Goal: Information Seeking & Learning: Learn about a topic

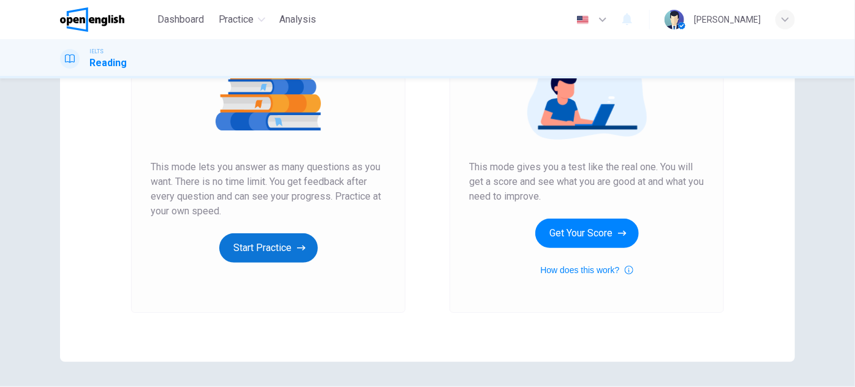
click at [282, 250] on button "Start Practice" at bounding box center [268, 247] width 99 height 29
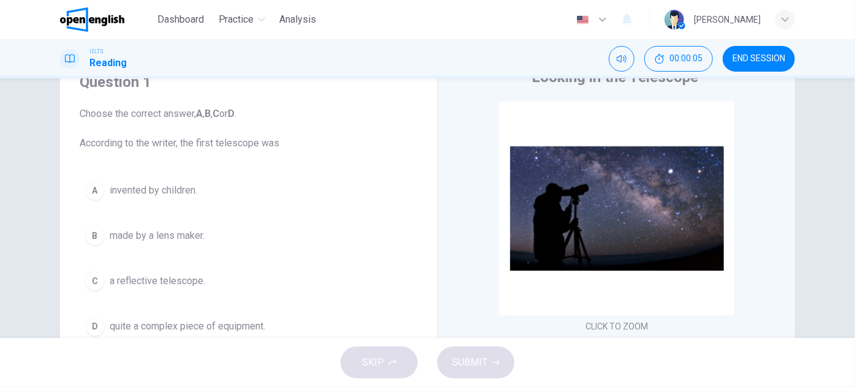
scroll to position [111, 0]
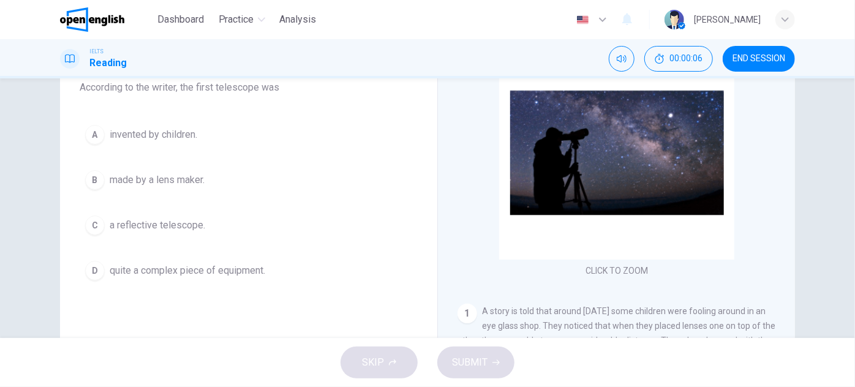
click at [166, 129] on span "invented by children." at bounding box center [154, 134] width 88 height 15
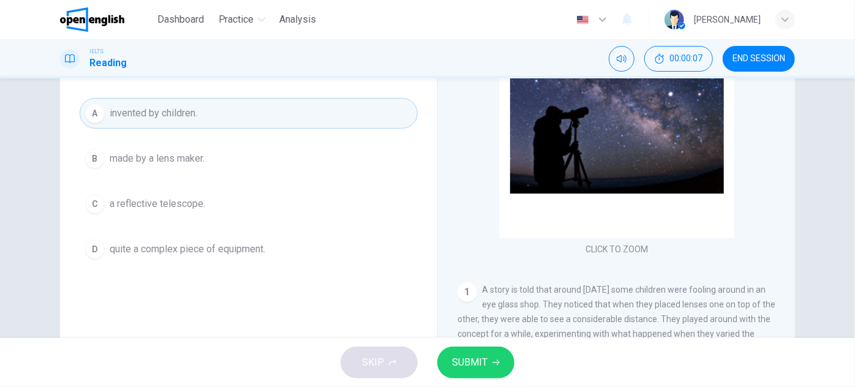
scroll to position [166, 0]
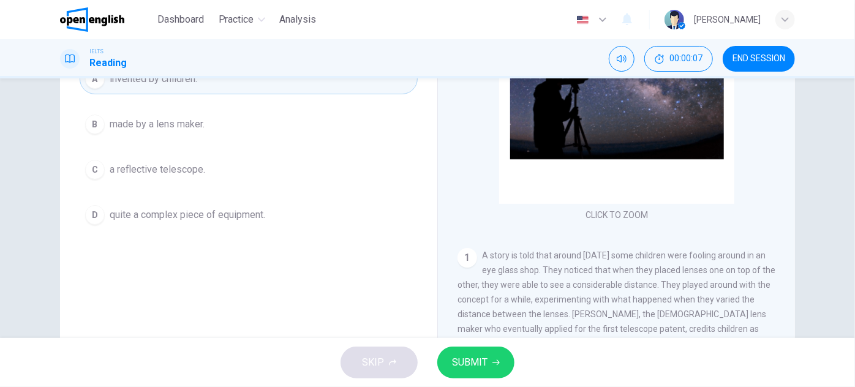
click at [483, 367] on span "SUBMIT" at bounding box center [470, 362] width 36 height 17
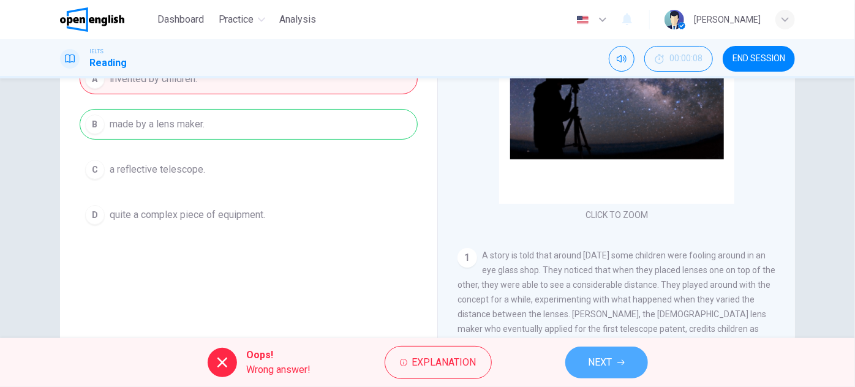
click at [600, 360] on span "NEXT" at bounding box center [600, 362] width 24 height 17
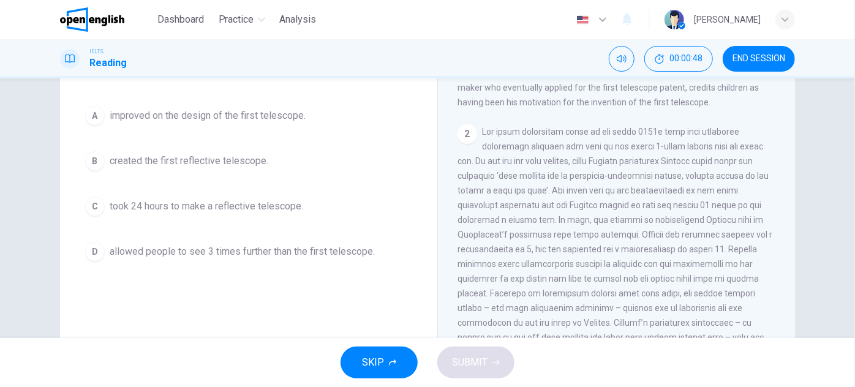
scroll to position [111, 0]
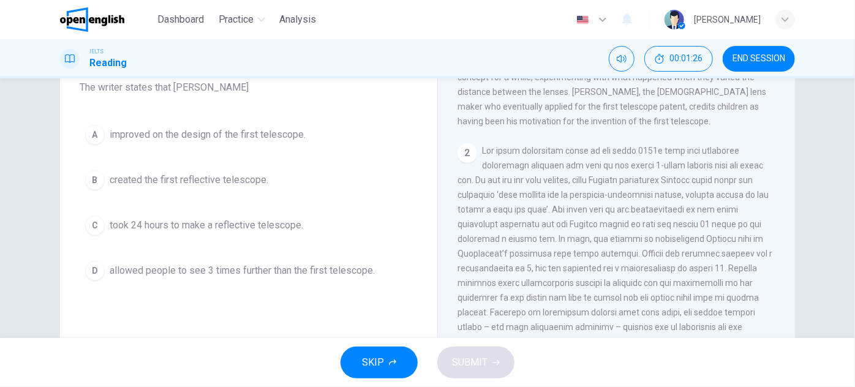
click at [179, 128] on span "improved on the design of the first telescope." at bounding box center [208, 134] width 196 height 15
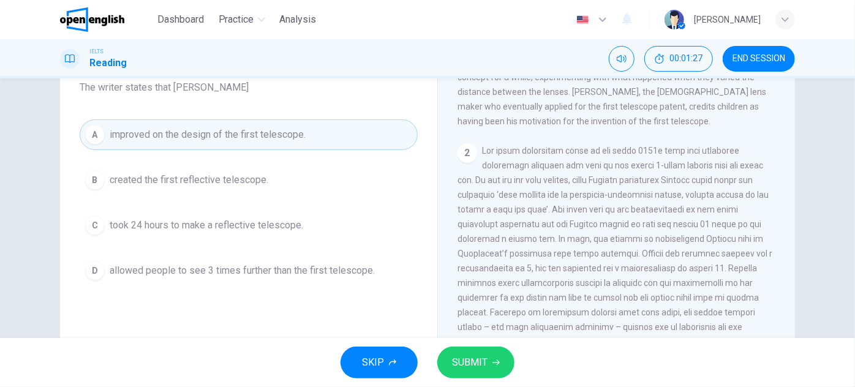
click at [476, 356] on span "SUBMIT" at bounding box center [470, 362] width 36 height 17
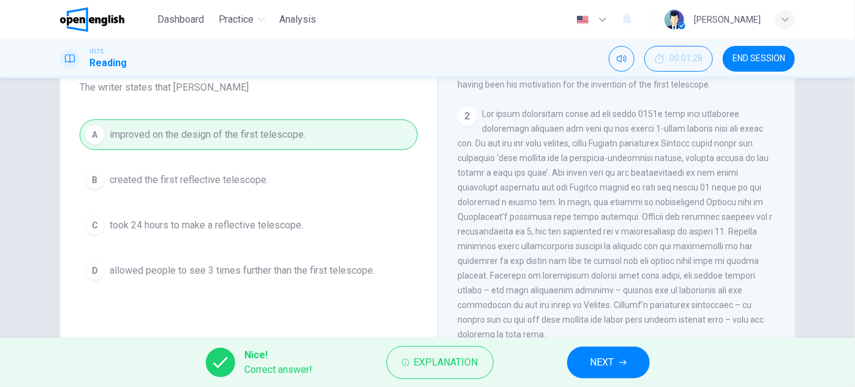
scroll to position [334, 0]
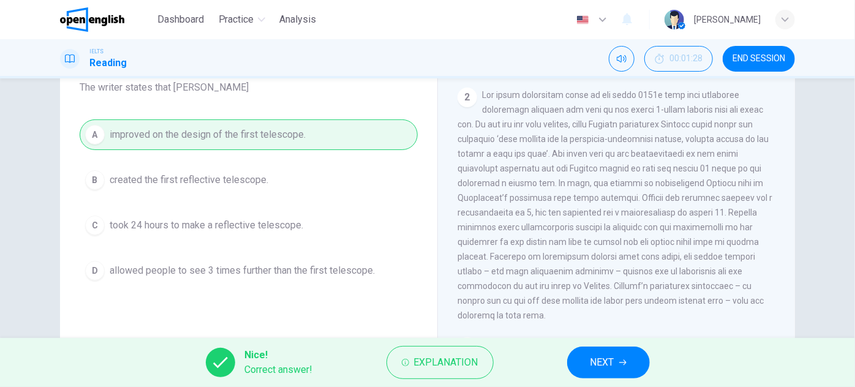
click at [612, 361] on span "NEXT" at bounding box center [602, 362] width 24 height 17
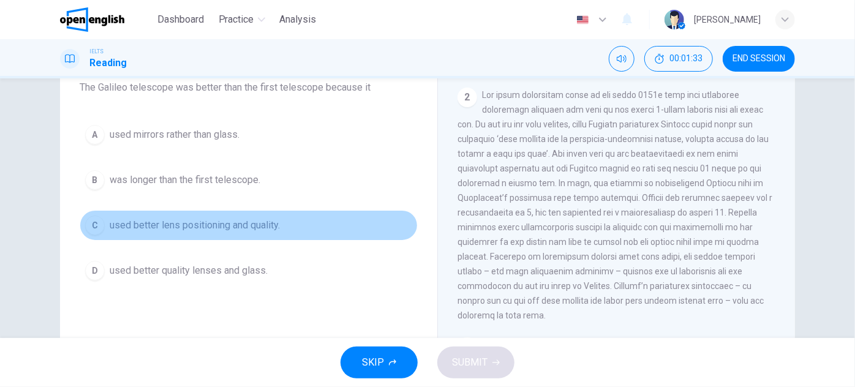
click at [219, 221] on span "used better lens positioning and quality." at bounding box center [195, 225] width 170 height 15
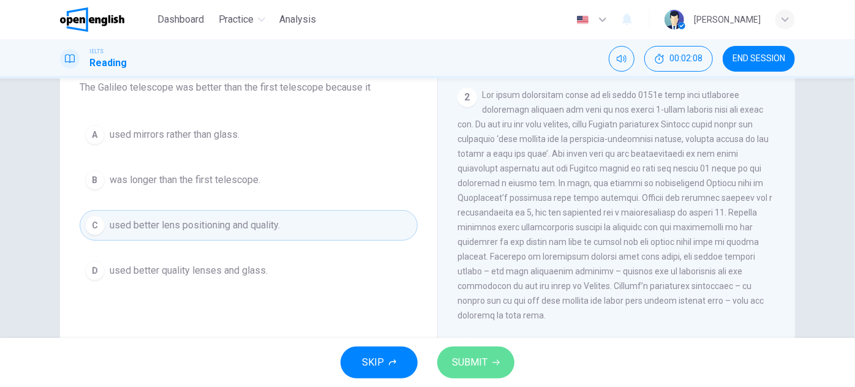
click at [490, 353] on button "SUBMIT" at bounding box center [475, 362] width 77 height 32
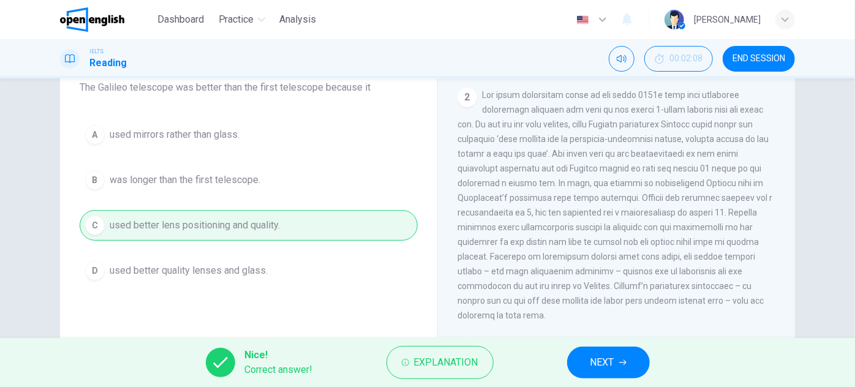
click at [588, 355] on button "NEXT" at bounding box center [608, 362] width 83 height 32
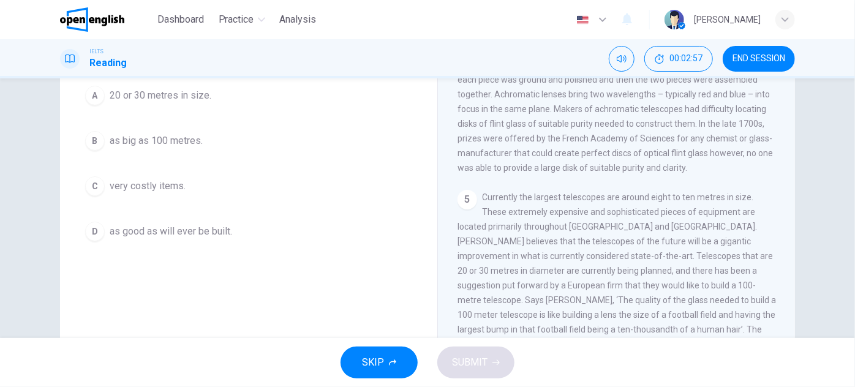
scroll to position [103, 0]
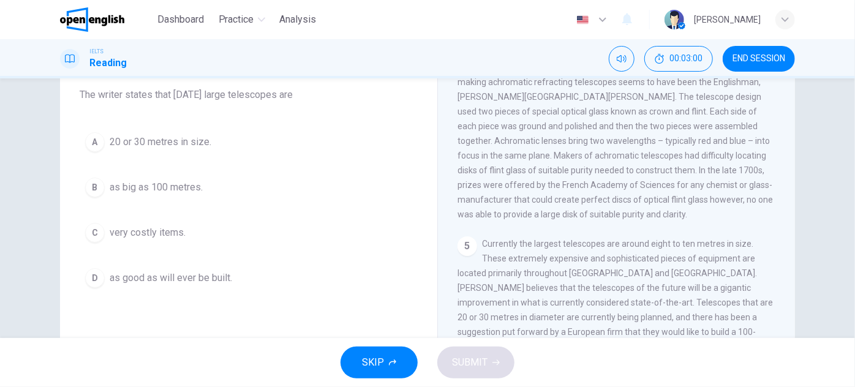
click at [133, 234] on div "A 20 or 30 metres in size. B as big as 100 metres. C very costly items. D as go…" at bounding box center [249, 210] width 338 height 166
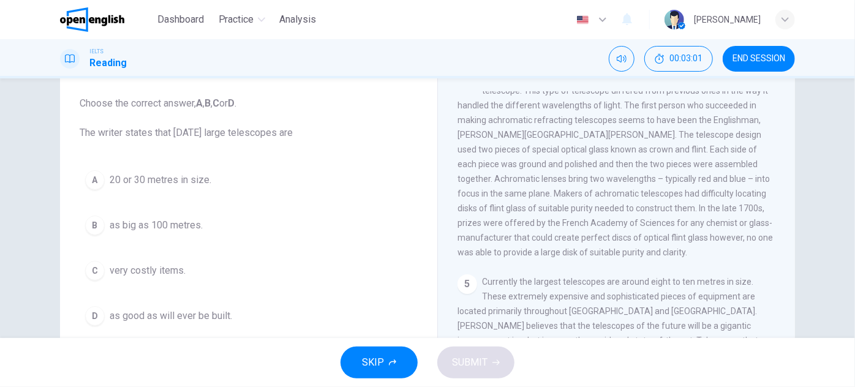
scroll to position [48, 0]
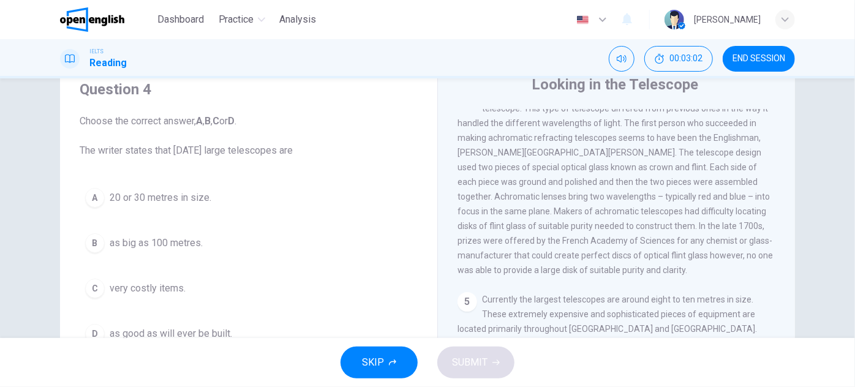
click at [111, 295] on button "C very costly items." at bounding box center [249, 288] width 338 height 31
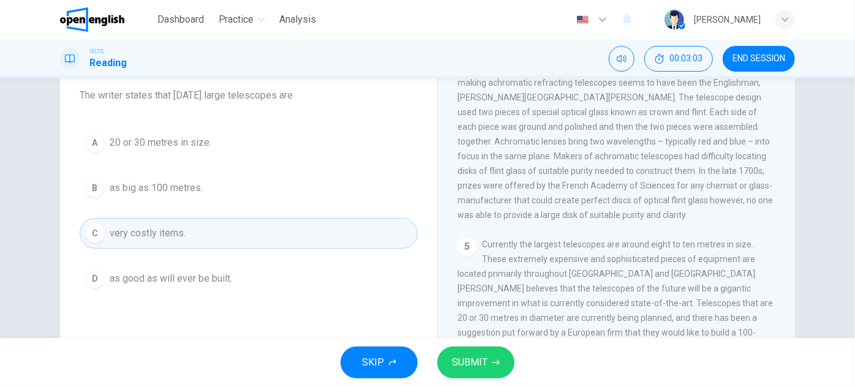
scroll to position [103, 0]
click at [488, 365] on button "SUBMIT" at bounding box center [475, 362] width 77 height 32
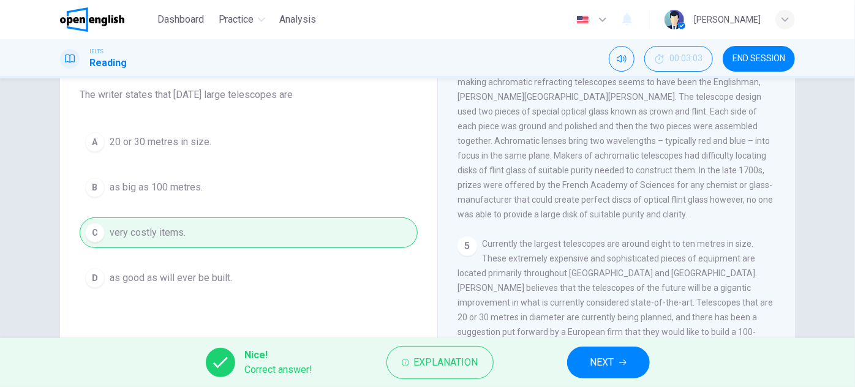
click at [607, 362] on span "NEXT" at bounding box center [602, 362] width 24 height 17
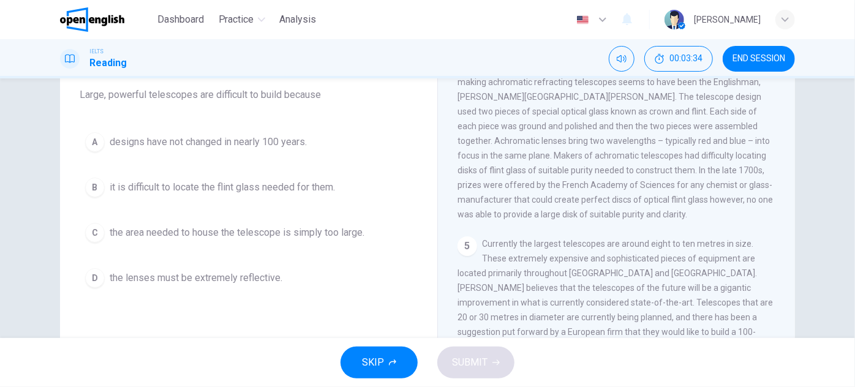
click at [196, 285] on button "D the lenses must be extremely reflective." at bounding box center [249, 278] width 338 height 31
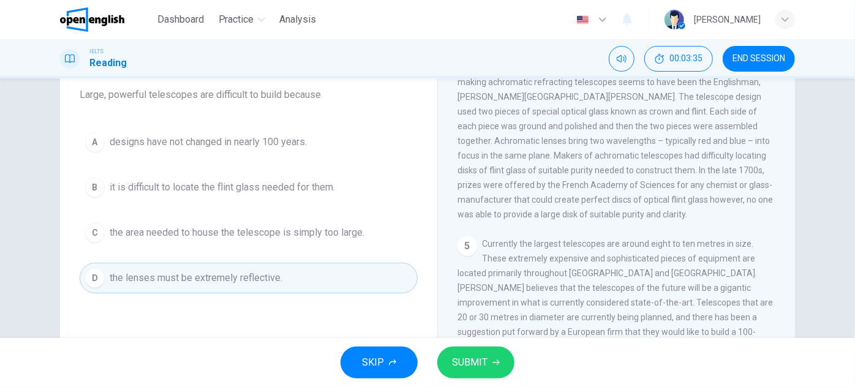
click at [476, 359] on span "SUBMIT" at bounding box center [470, 362] width 36 height 17
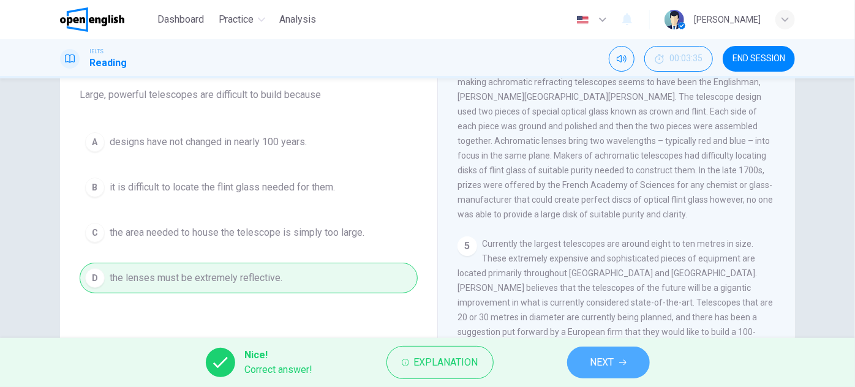
click at [605, 357] on span "NEXT" at bounding box center [602, 362] width 24 height 17
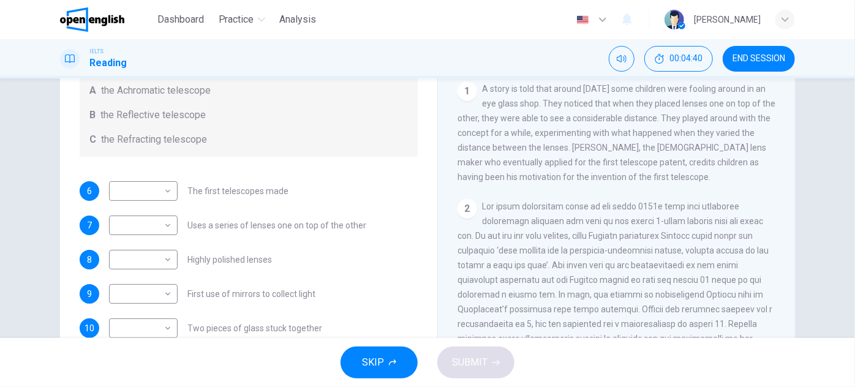
scroll to position [222, 0]
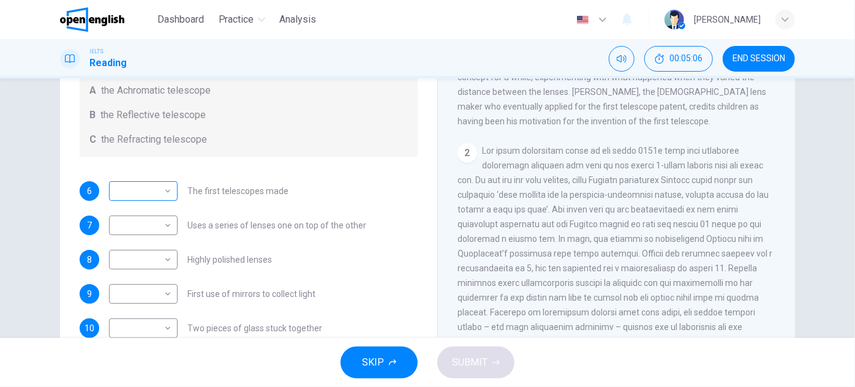
click at [154, 189] on body "This site uses cookies, as explained in our Privacy Policy . If you agree to th…" at bounding box center [427, 193] width 855 height 387
click at [346, 169] on div at bounding box center [427, 193] width 855 height 387
click at [160, 188] on body "This site uses cookies, as explained in our Privacy Policy . If you agree to th…" at bounding box center [427, 193] width 855 height 387
click at [140, 245] on li "C" at bounding box center [140, 249] width 69 height 20
type input "*"
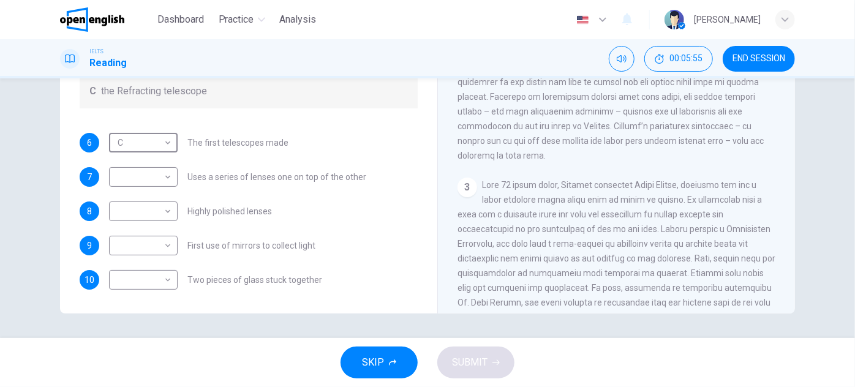
scroll to position [445, 0]
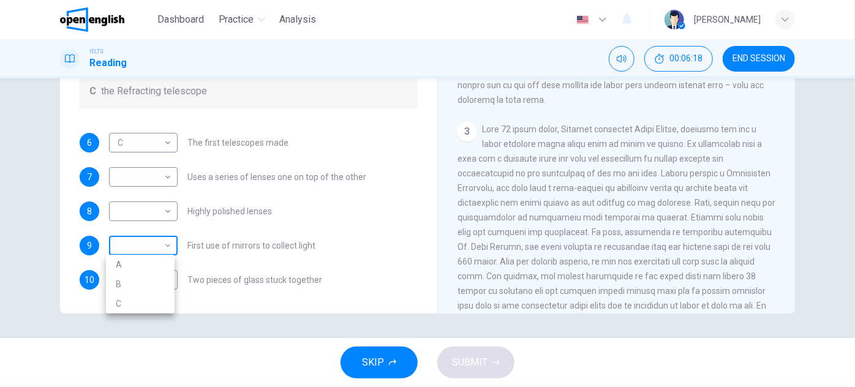
click at [141, 247] on body "This site uses cookies, as explained in our Privacy Policy . If you agree to th…" at bounding box center [427, 193] width 855 height 387
click at [137, 282] on li "B" at bounding box center [140, 284] width 69 height 20
type input "*"
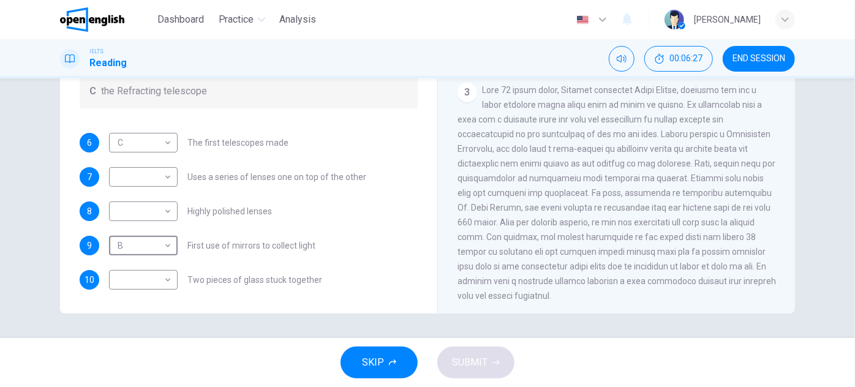
scroll to position [501, 0]
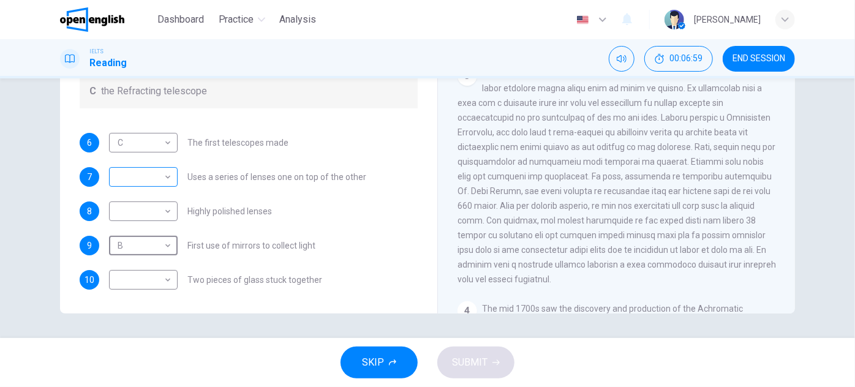
click at [132, 173] on body "This site uses cookies, as explained in our Privacy Policy . If you agree to th…" at bounding box center [427, 193] width 855 height 387
click at [129, 231] on li "C" at bounding box center [140, 235] width 69 height 20
type input "*"
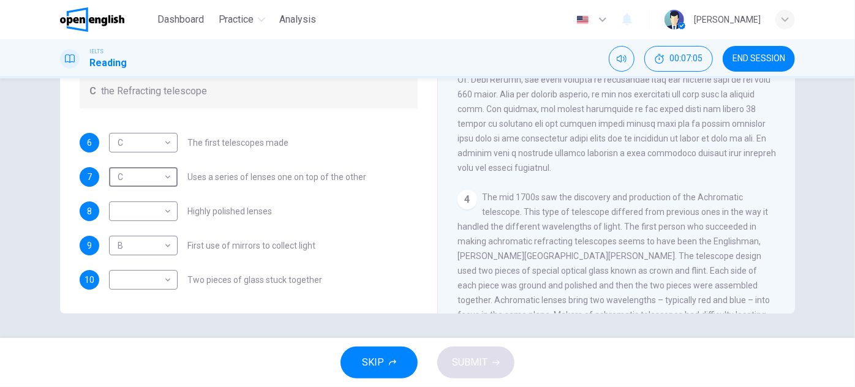
scroll to position [0, 0]
click at [148, 212] on body "This site uses cookies, as explained in our Privacy Policy . If you agree to th…" at bounding box center [427, 193] width 855 height 387
click at [145, 233] on li "A" at bounding box center [140, 230] width 69 height 20
type input "*"
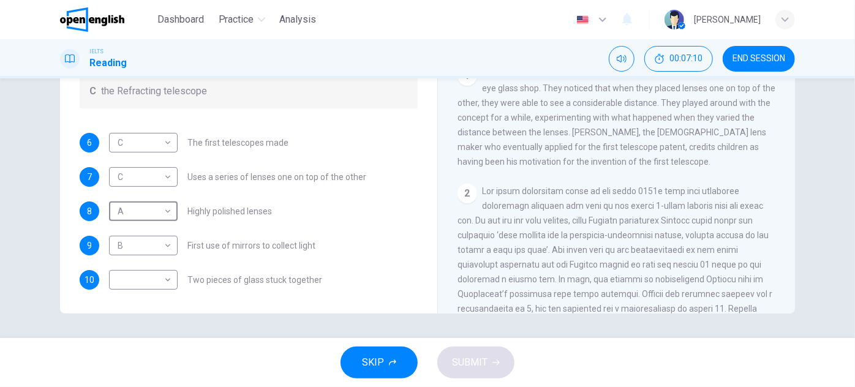
scroll to position [111, 0]
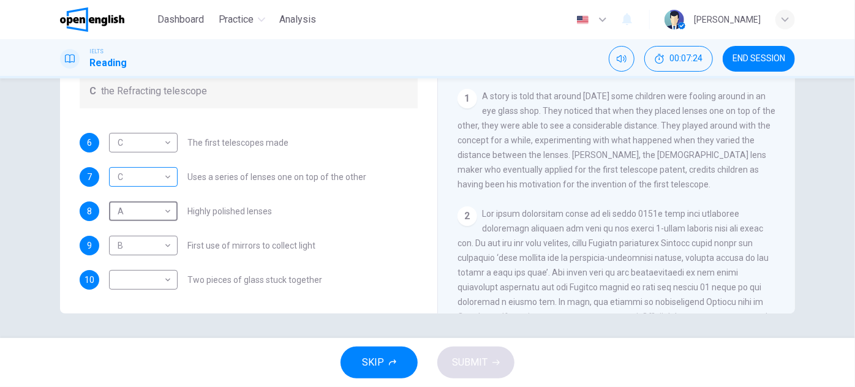
click at [137, 181] on body "This site uses cookies, as explained in our Privacy Policy . If you agree to th…" at bounding box center [427, 193] width 855 height 387
click at [121, 274] on div at bounding box center [427, 193] width 855 height 387
click at [125, 279] on body "This site uses cookies, as explained in our Privacy Policy . If you agree to th…" at bounding box center [427, 193] width 855 height 387
click at [121, 334] on li "C" at bounding box center [140, 338] width 69 height 20
type input "*"
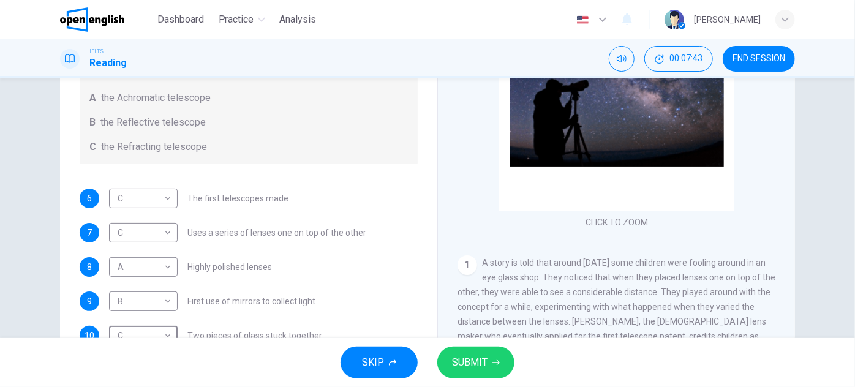
scroll to position [0, 0]
click at [148, 228] on body "This site uses cookies, as explained in our Privacy Policy . If you agree to th…" at bounding box center [427, 193] width 855 height 387
click at [137, 252] on li "A" at bounding box center [140, 252] width 69 height 20
type input "*"
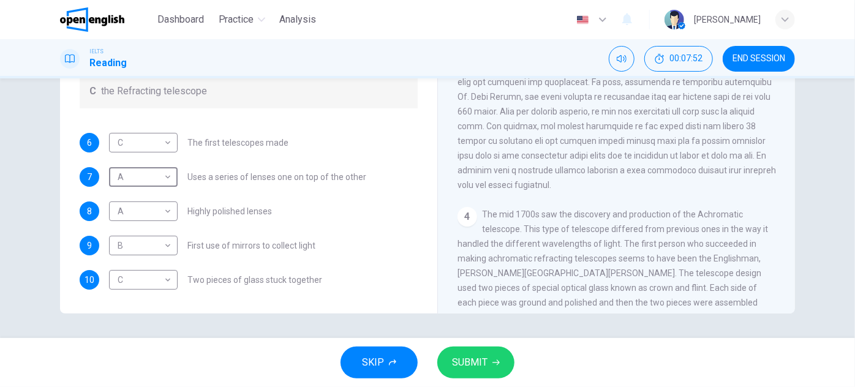
scroll to position [667, 0]
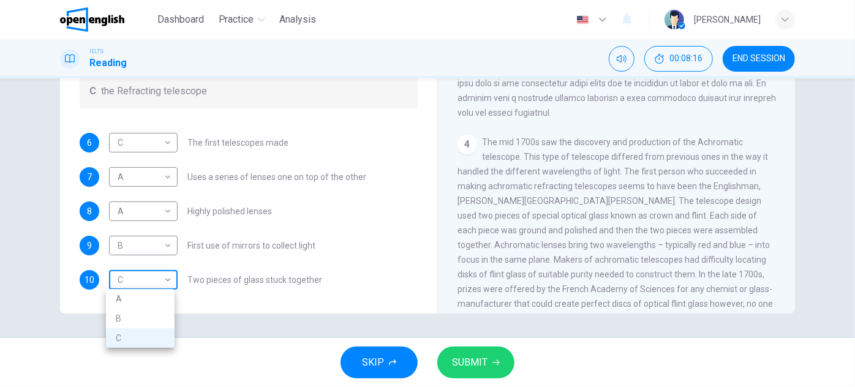
click at [153, 280] on body "This site uses cookies, as explained in our Privacy Policy . If you agree to th…" at bounding box center [427, 193] width 855 height 387
click at [143, 297] on li "A" at bounding box center [140, 299] width 69 height 20
type input "*"
click at [129, 171] on body "This site uses cookies, as explained in our Privacy Policy . If you agree to th…" at bounding box center [427, 193] width 855 height 387
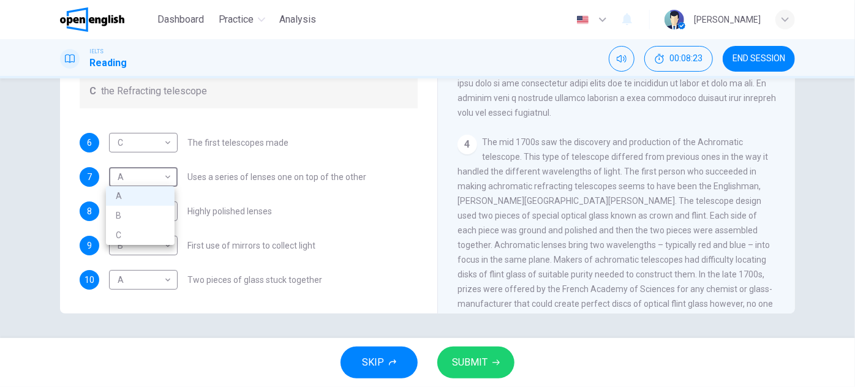
click at [127, 231] on li "C" at bounding box center [140, 235] width 69 height 20
type input "*"
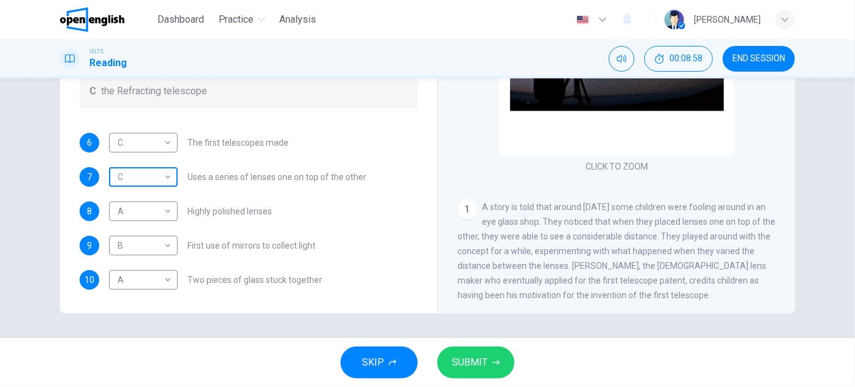
scroll to position [0, 0]
click at [469, 351] on button "SUBMIT" at bounding box center [475, 362] width 77 height 32
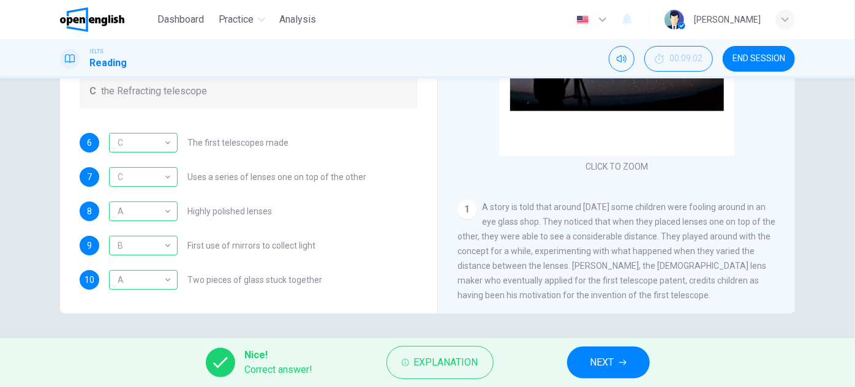
click at [616, 363] on button "NEXT" at bounding box center [608, 362] width 83 height 32
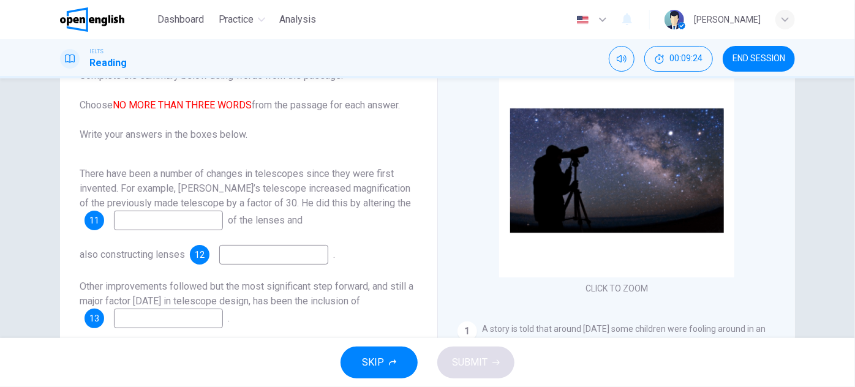
scroll to position [111, 0]
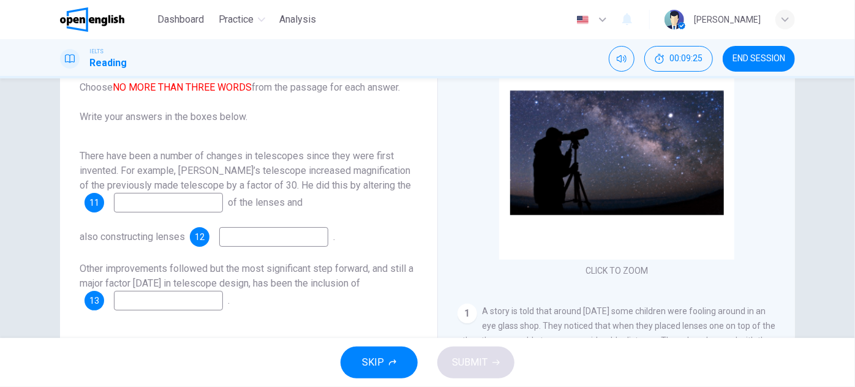
click at [193, 200] on input at bounding box center [168, 203] width 109 height 20
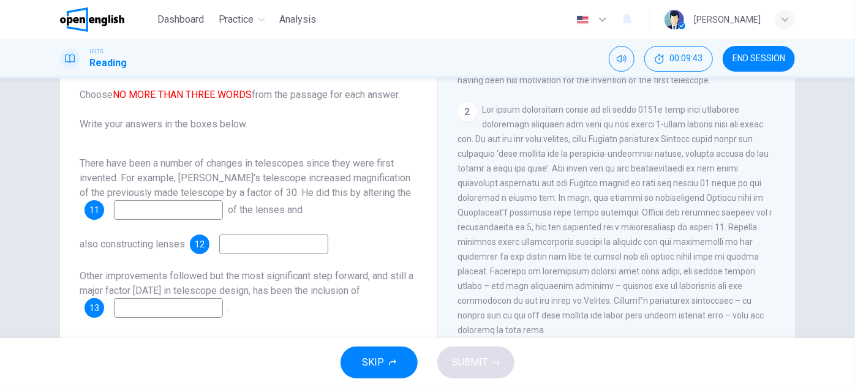
scroll to position [389, 0]
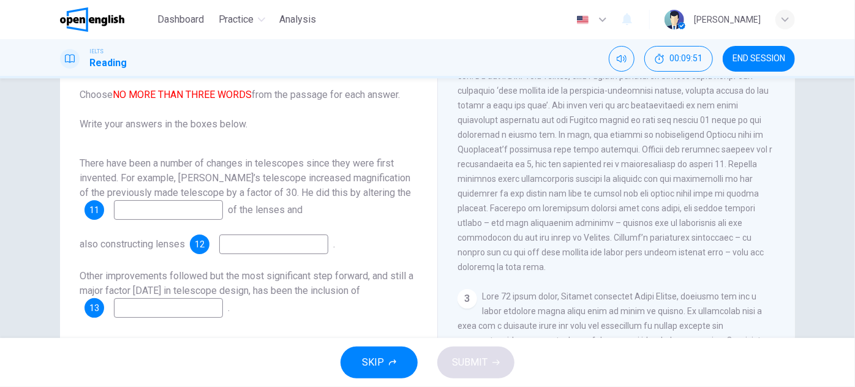
click at [200, 211] on input at bounding box center [168, 210] width 109 height 20
type input "*********"
click at [249, 249] on input at bounding box center [273, 244] width 109 height 20
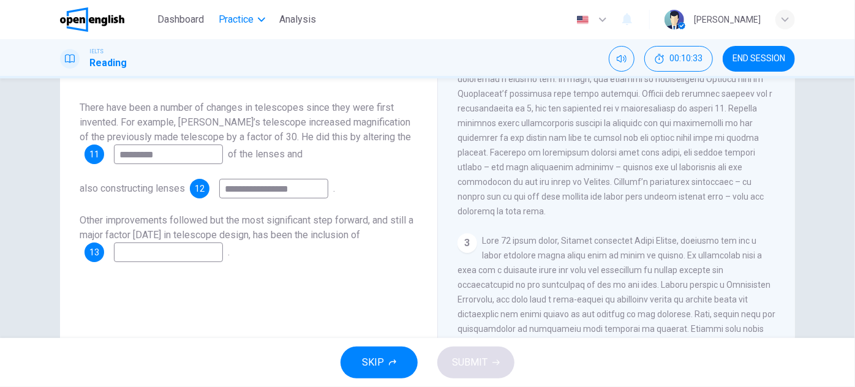
type input "**********"
click at [184, 249] on input at bounding box center [168, 252] width 109 height 20
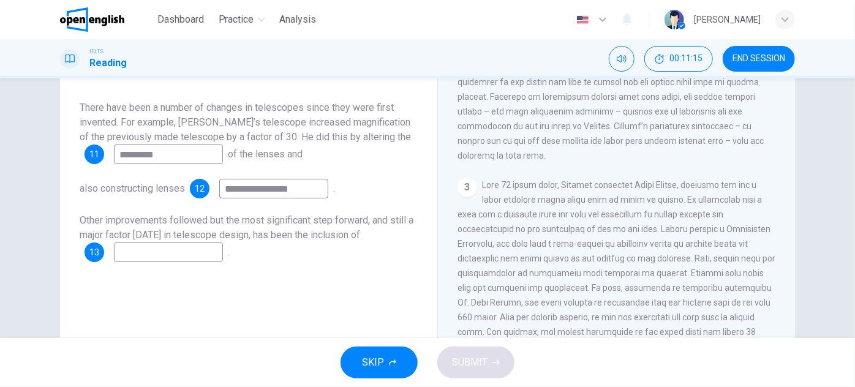
scroll to position [501, 0]
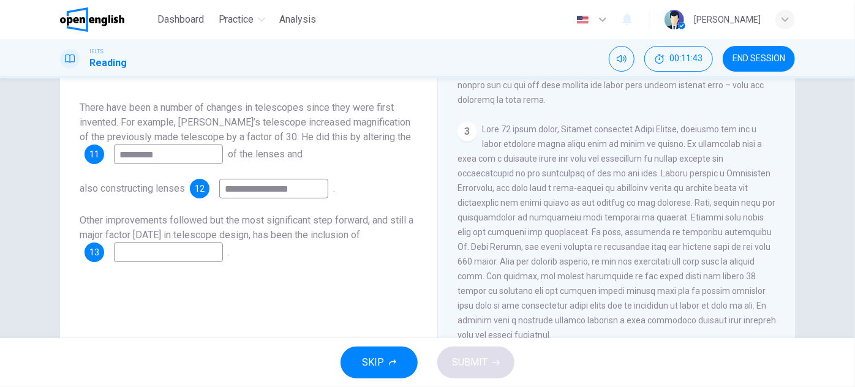
click at [203, 249] on input at bounding box center [168, 252] width 109 height 20
type input "*******"
click at [507, 361] on button "SUBMIT" at bounding box center [475, 362] width 77 height 32
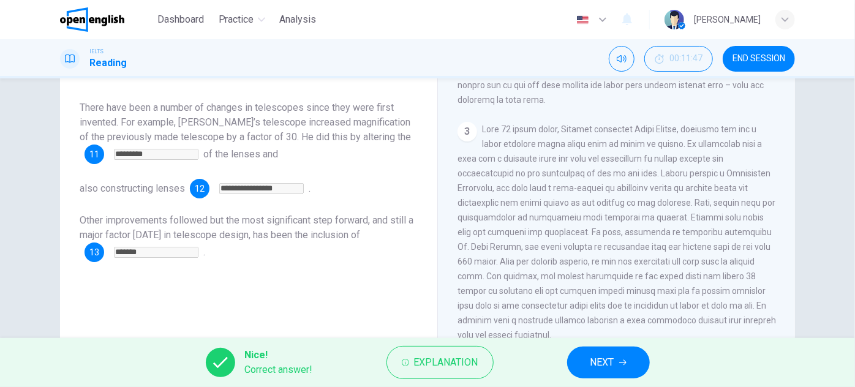
click at [617, 367] on button "NEXT" at bounding box center [608, 362] width 83 height 32
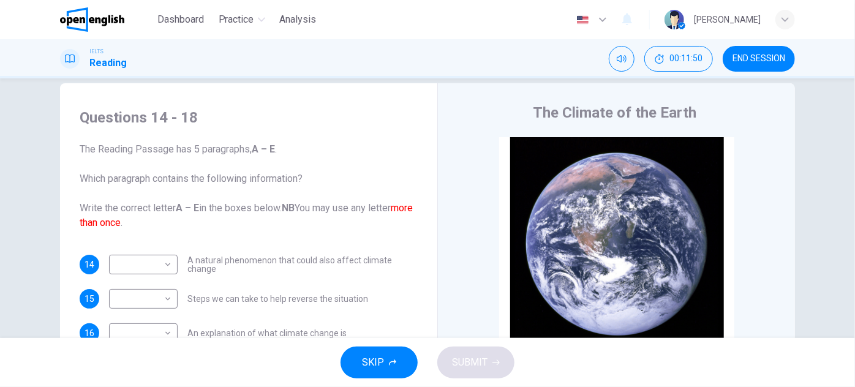
scroll to position [0, 0]
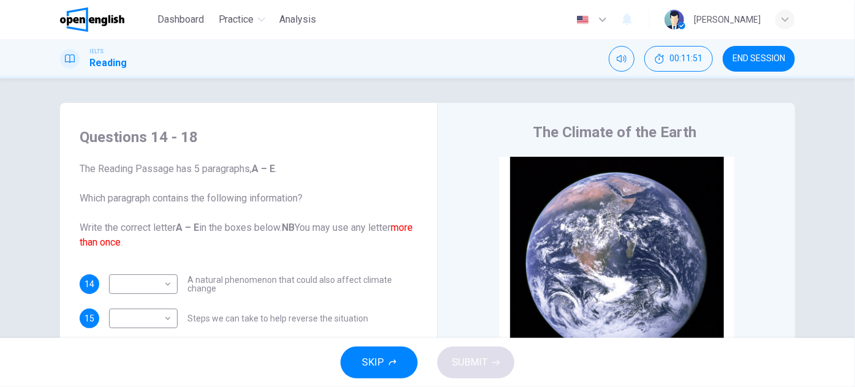
click at [770, 49] on button "END SESSION" at bounding box center [758, 59] width 72 height 26
